Goal: Find specific page/section: Find specific page/section

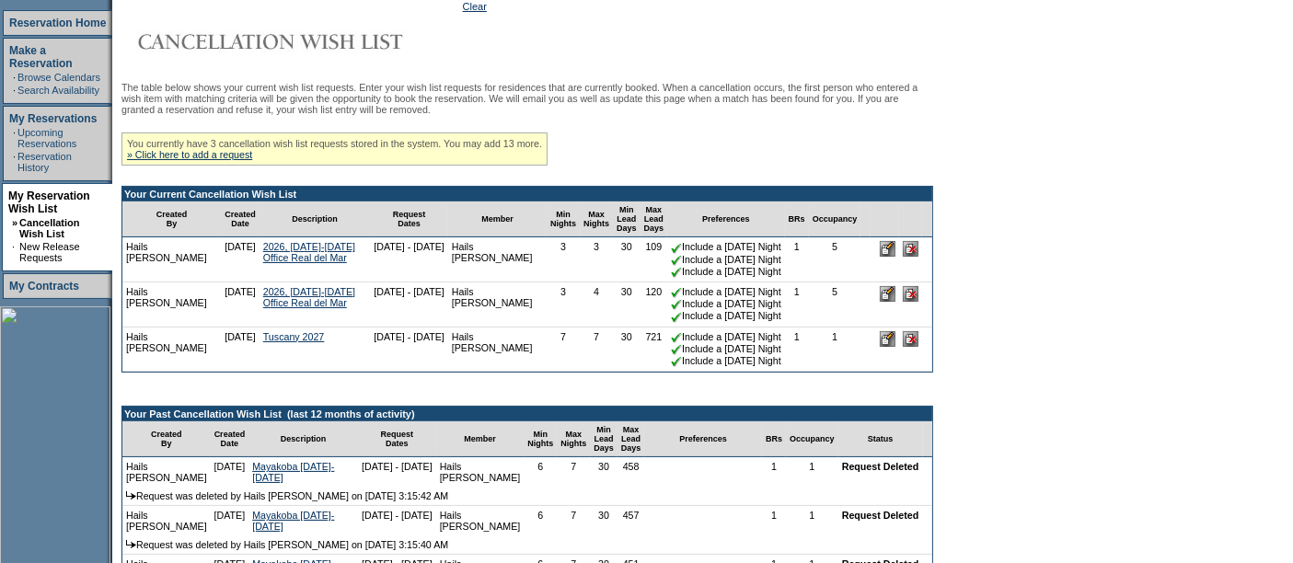
scroll to position [265, 0]
drag, startPoint x: 345, startPoint y: 250, endPoint x: 400, endPoint y: 259, distance: 56.0
click at [400, 259] on td "[DATE] - [DATE]" at bounding box center [409, 259] width 78 height 45
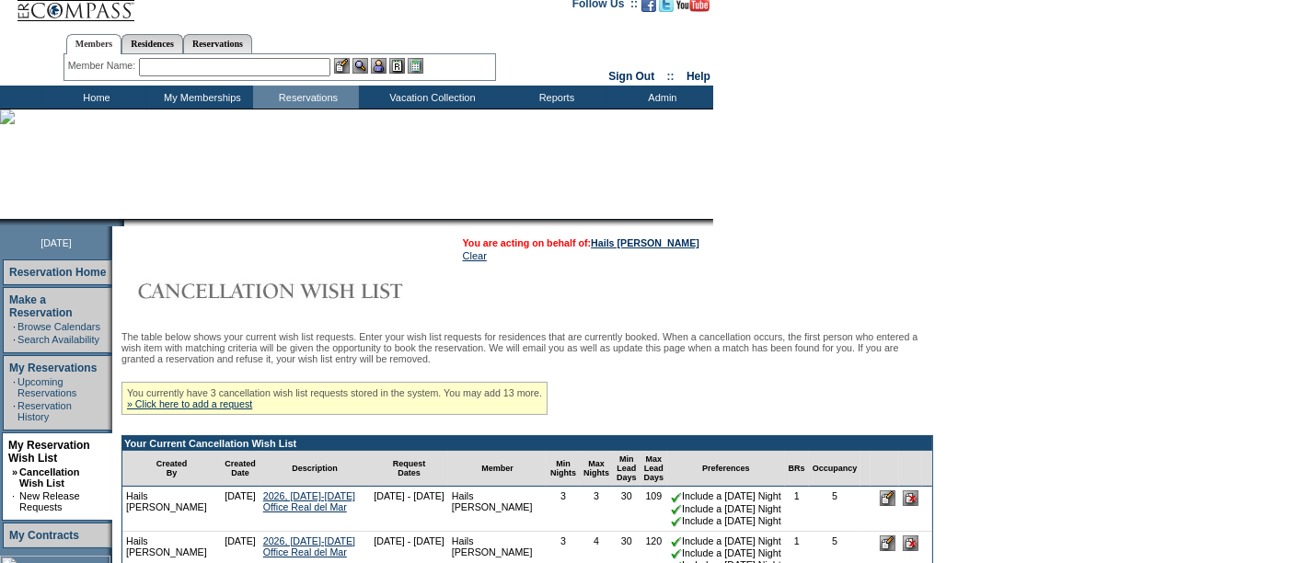
scroll to position [14, 0]
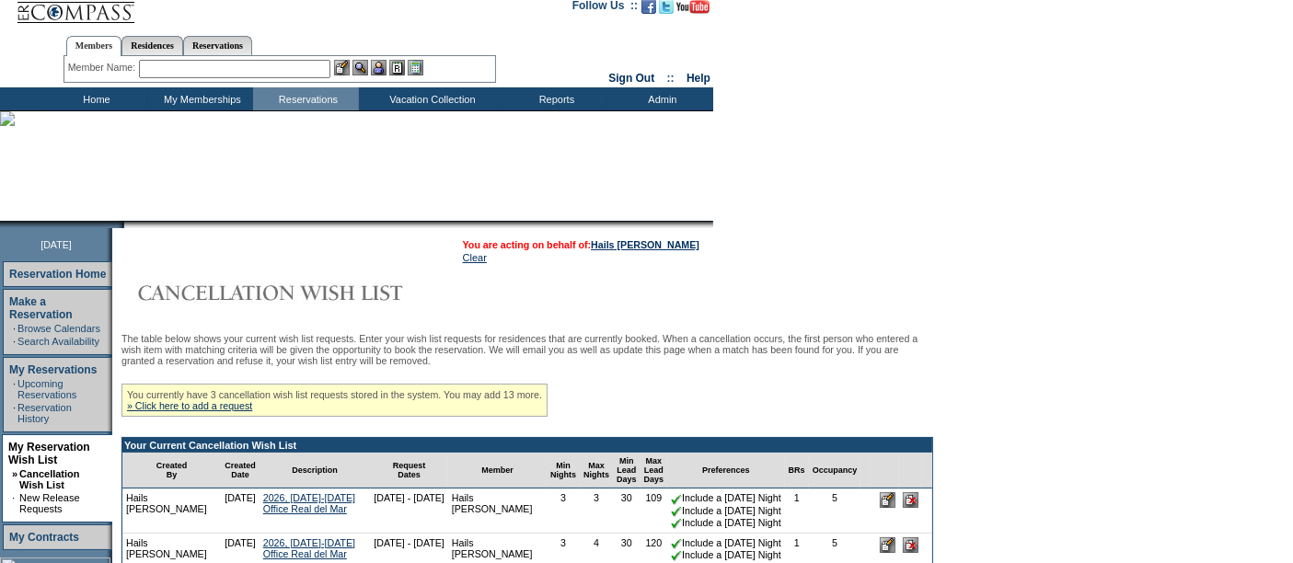
click at [96, 96] on td "Home" at bounding box center [94, 98] width 106 height 23
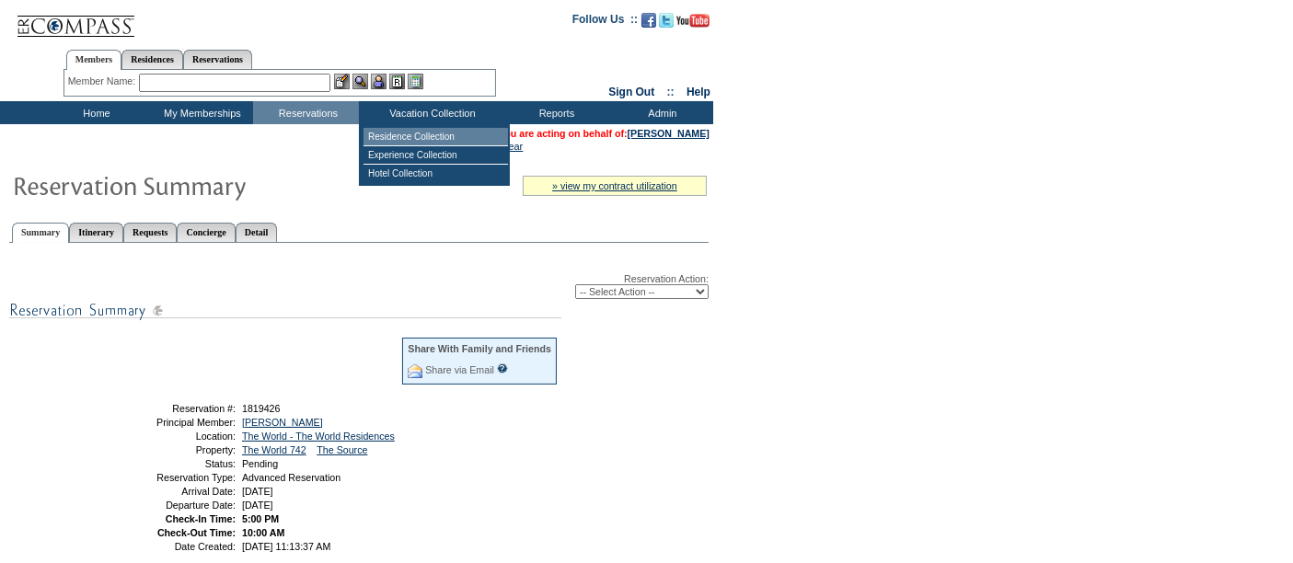
click at [423, 135] on td "Residence Collection" at bounding box center [435, 137] width 144 height 18
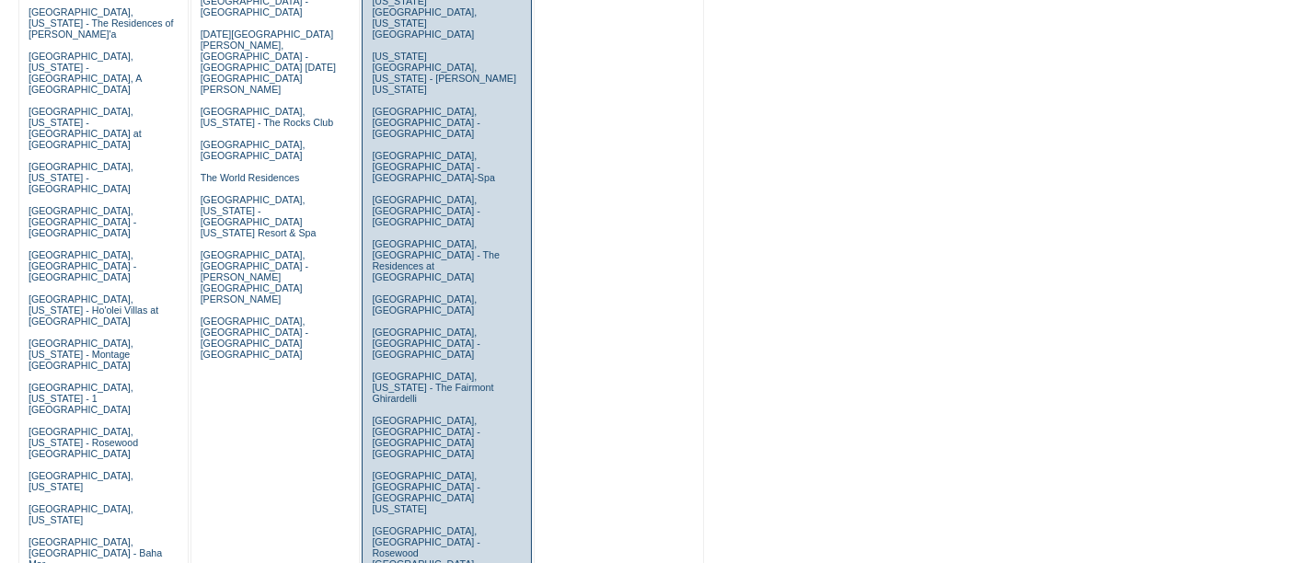
scroll to position [877, 0]
